Goal: Information Seeking & Learning: Find contact information

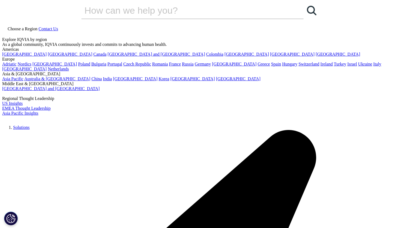
scroll to position [3, 0]
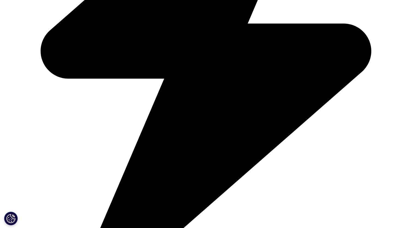
scroll to position [460, 0]
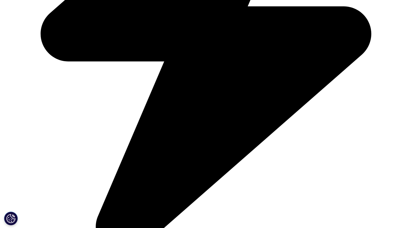
scroll to position [480, 0]
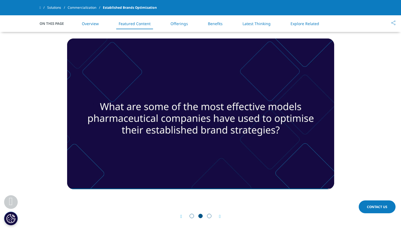
click at [211, 215] on span "Go to slide 3" at bounding box center [209, 216] width 4 height 4
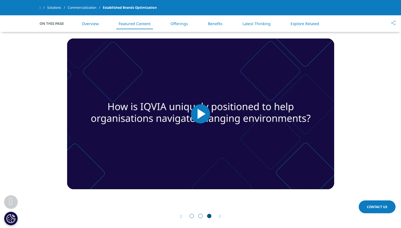
click at [201, 114] on span "Video Player" at bounding box center [201, 114] width 0 height 0
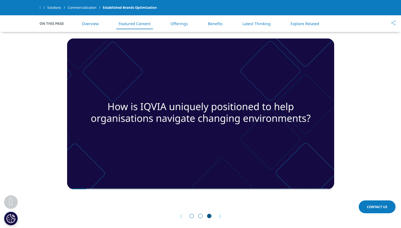
click at [222, 217] on div "Prev Next" at bounding box center [200, 216] width 267 height 16
click at [220, 217] on icon "Next slide" at bounding box center [220, 216] width 2 height 4
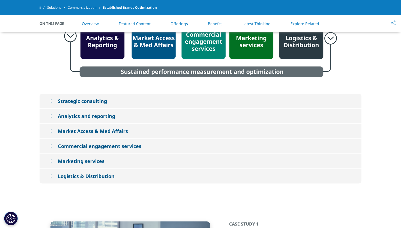
scroll to position [949, 0]
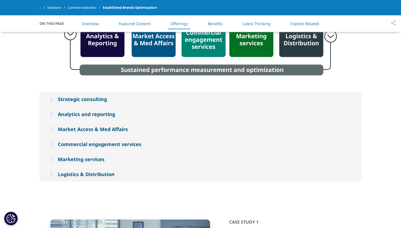
click at [96, 100] on div "Strategic consulting" at bounding box center [82, 99] width 49 height 7
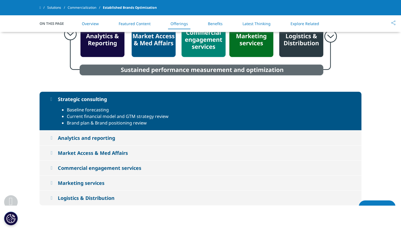
click at [98, 99] on div "Strategic consulting" at bounding box center [82, 99] width 49 height 7
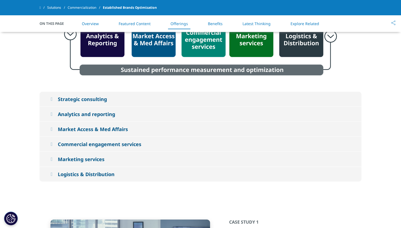
click at [89, 112] on div "Analytics and reporting" at bounding box center [86, 114] width 57 height 7
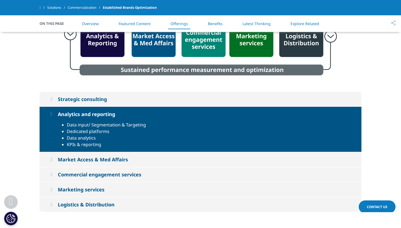
click at [89, 112] on div "Analytics and reporting" at bounding box center [86, 114] width 57 height 7
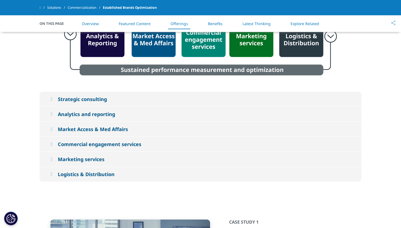
click at [82, 127] on div "Market Access & Med Affairs" at bounding box center [93, 129] width 70 height 7
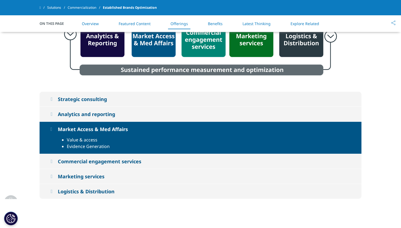
click at [82, 127] on div "Market Access & Med Affairs" at bounding box center [93, 129] width 70 height 7
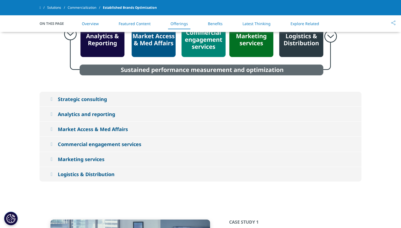
click at [77, 140] on button "Commercial engagement services" at bounding box center [201, 144] width 322 height 15
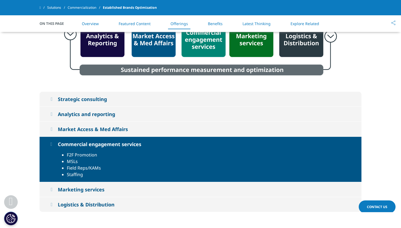
click at [76, 141] on div "Commercial engagement services" at bounding box center [100, 144] width 84 height 7
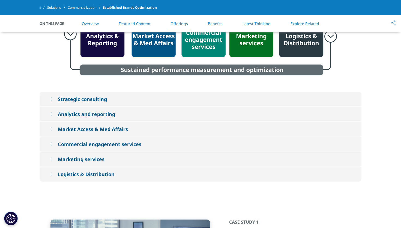
click at [72, 159] on div "Marketing services" at bounding box center [81, 159] width 47 height 7
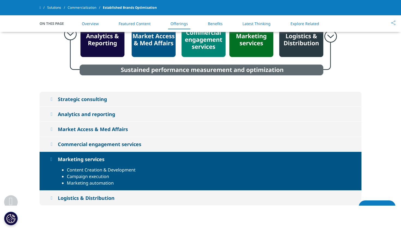
click at [72, 159] on div "Marketing services" at bounding box center [81, 159] width 47 height 7
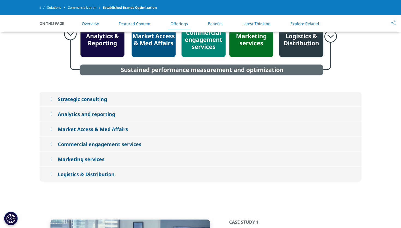
click at [72, 172] on div "Logistics & Distribution" at bounding box center [86, 174] width 57 height 7
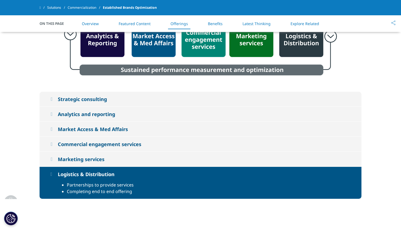
click at [72, 172] on div "Logistics & Distribution" at bounding box center [86, 174] width 57 height 7
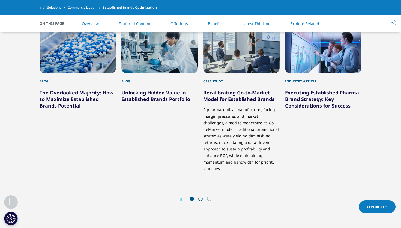
scroll to position [1329, 0]
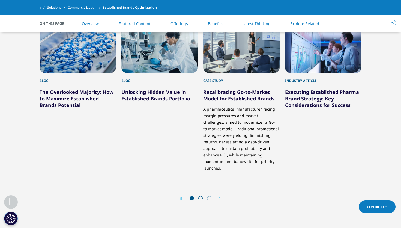
click at [199, 196] on span at bounding box center [201, 198] width 4 height 4
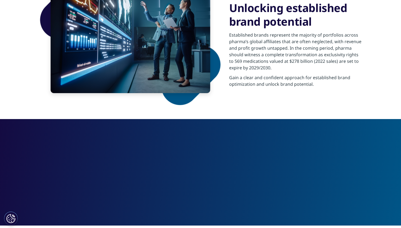
scroll to position [0, 0]
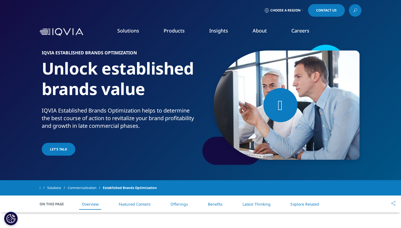
click at [57, 31] on img at bounding box center [62, 32] width 44 height 8
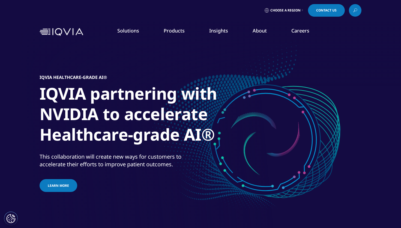
click at [259, 31] on link "About" at bounding box center [260, 30] width 14 height 7
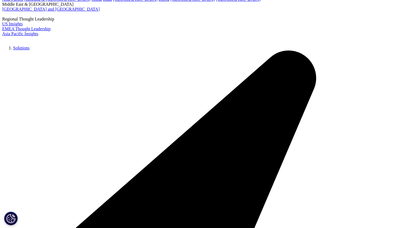
scroll to position [1259, 0]
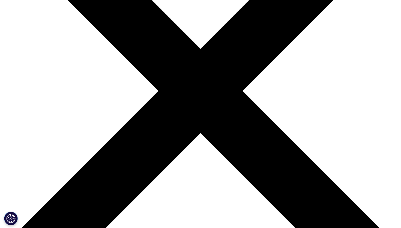
scroll to position [118, 0]
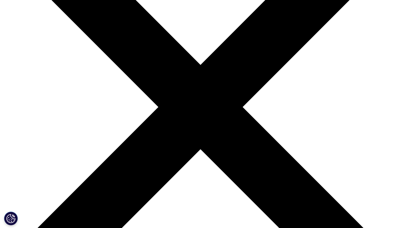
scroll to position [100, 0]
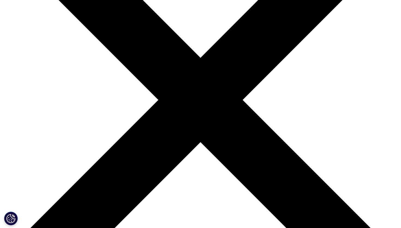
scroll to position [106, 0]
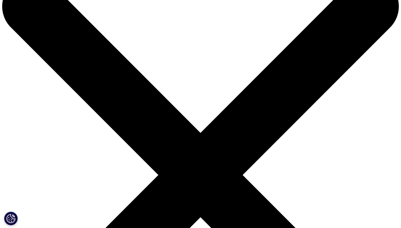
scroll to position [4, 0]
